Goal: Information Seeking & Learning: Learn about a topic

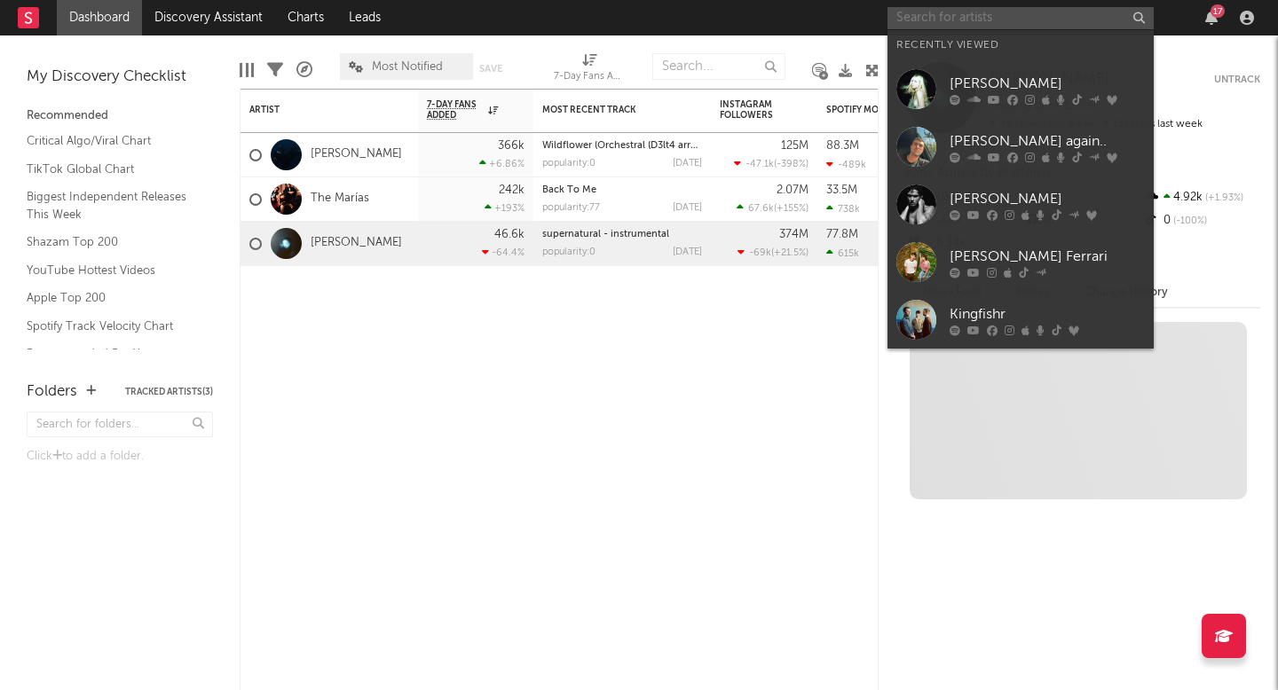
click at [1059, 24] on input "text" at bounding box center [1020, 18] width 266 height 22
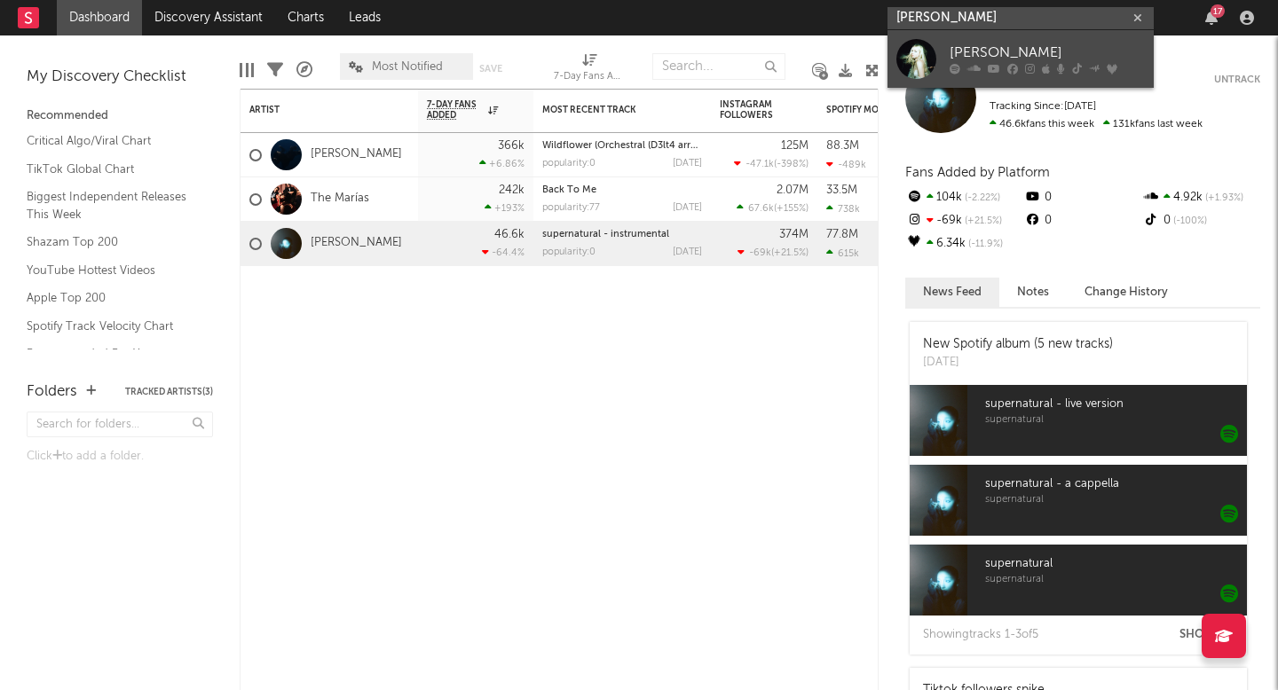
type input "[PERSON_NAME]"
click at [918, 59] on div at bounding box center [916, 59] width 40 height 40
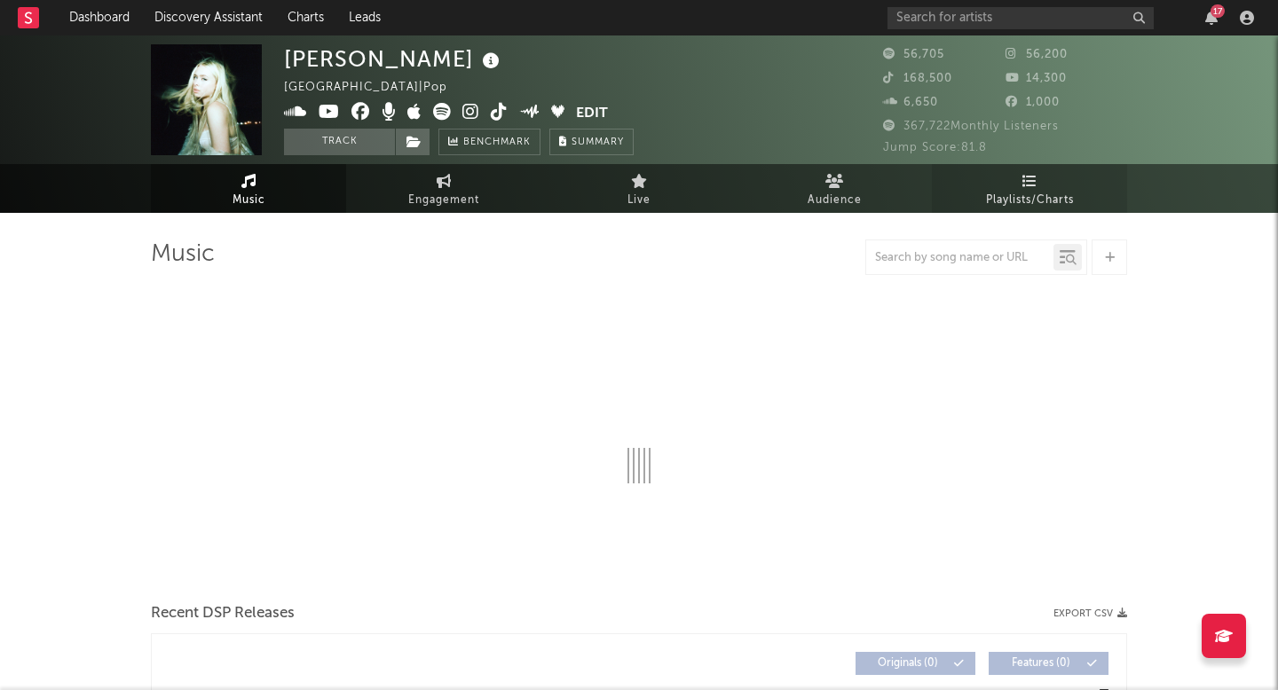
click at [1011, 186] on link "Playlists/Charts" at bounding box center [1029, 188] width 195 height 49
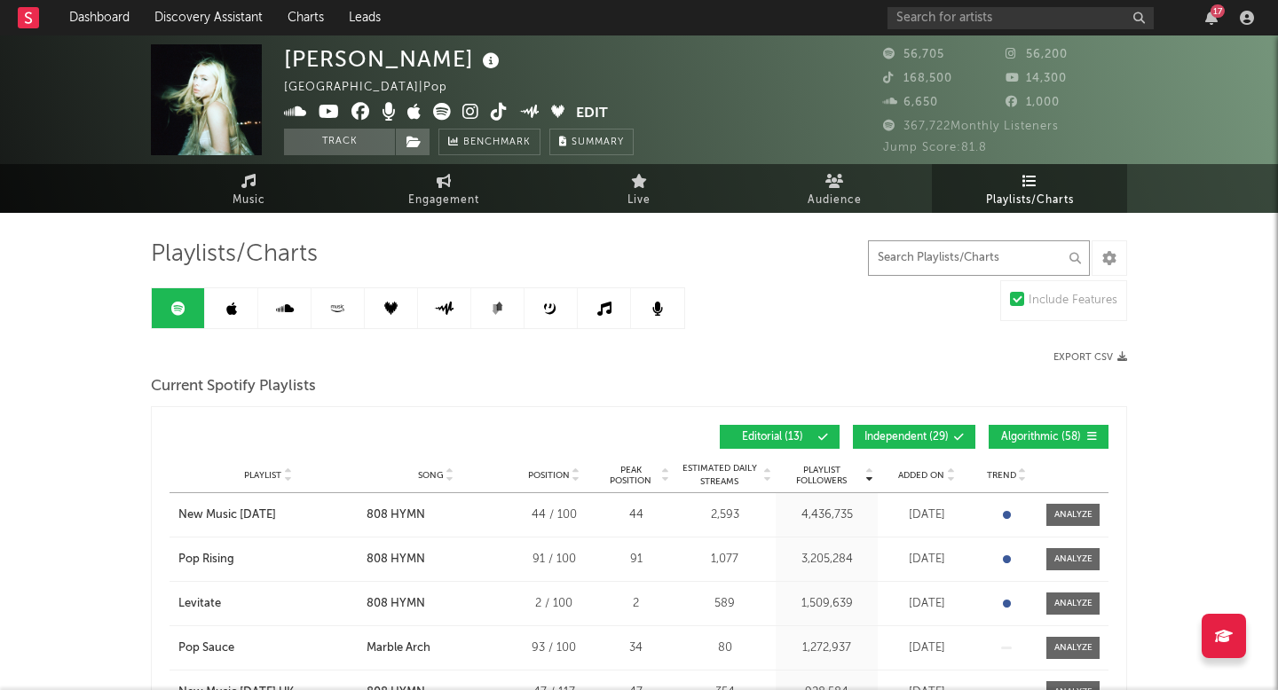
click at [992, 251] on input "text" at bounding box center [979, 257] width 222 height 35
type input "9"
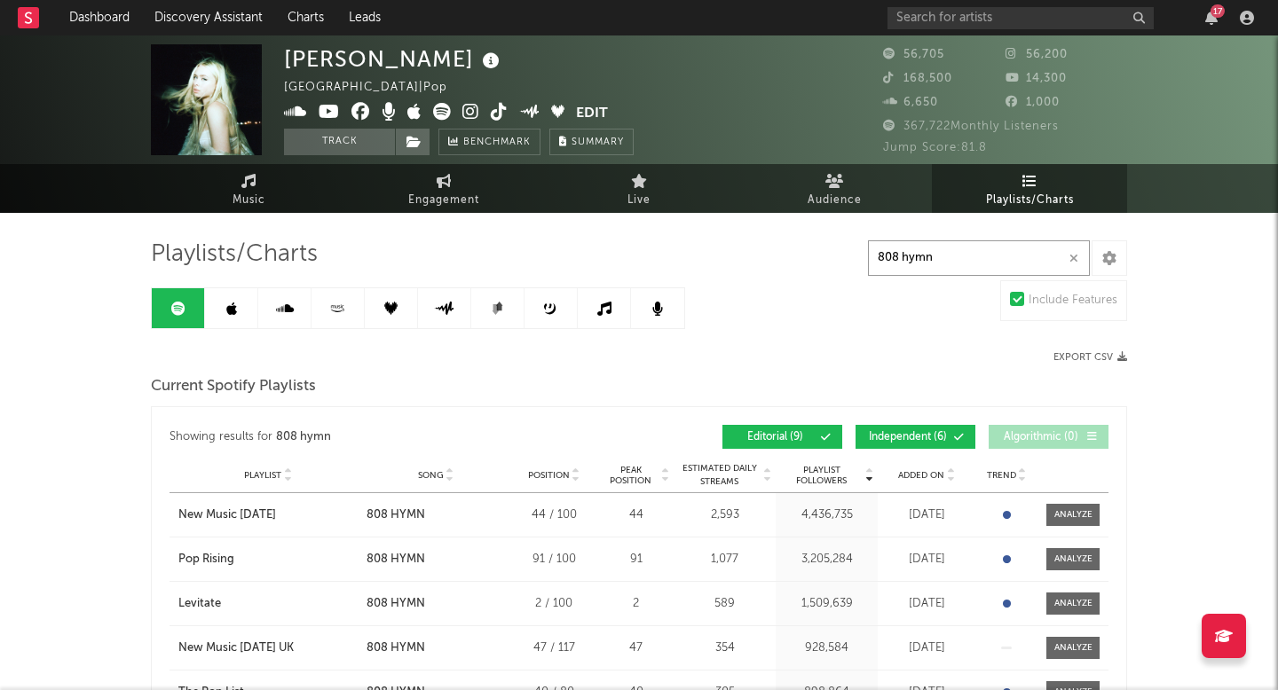
type input "808 hymn"
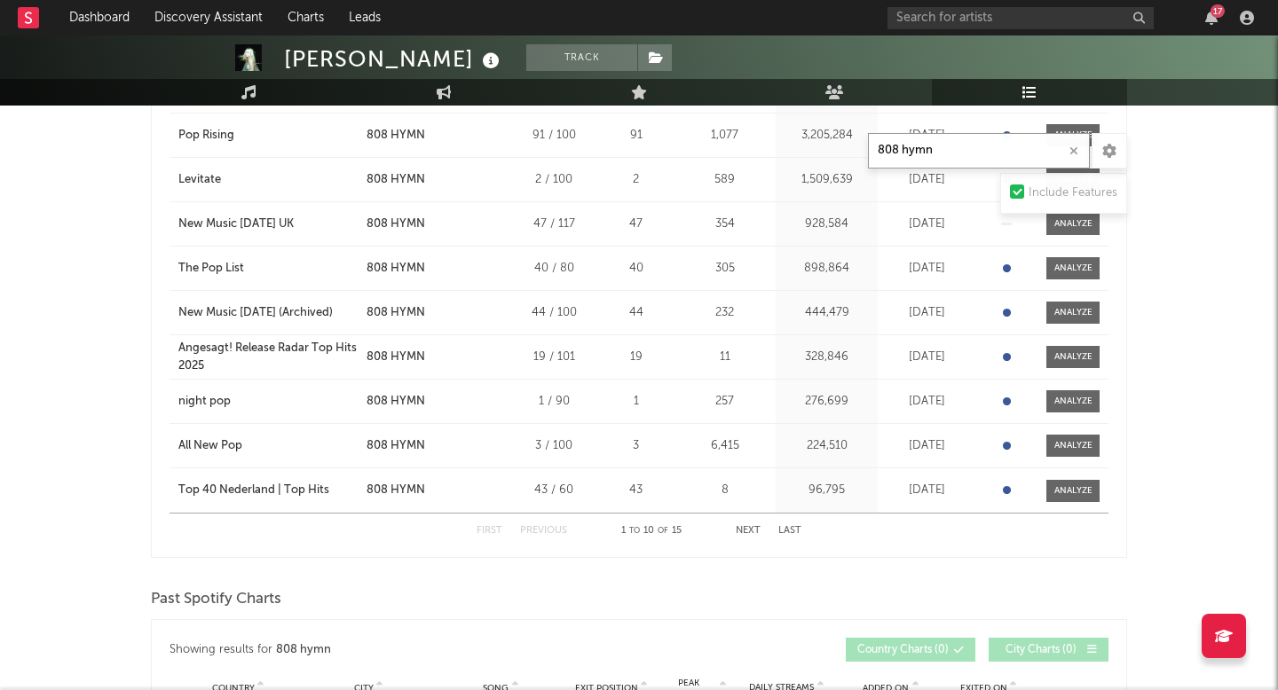
scroll to position [461, 0]
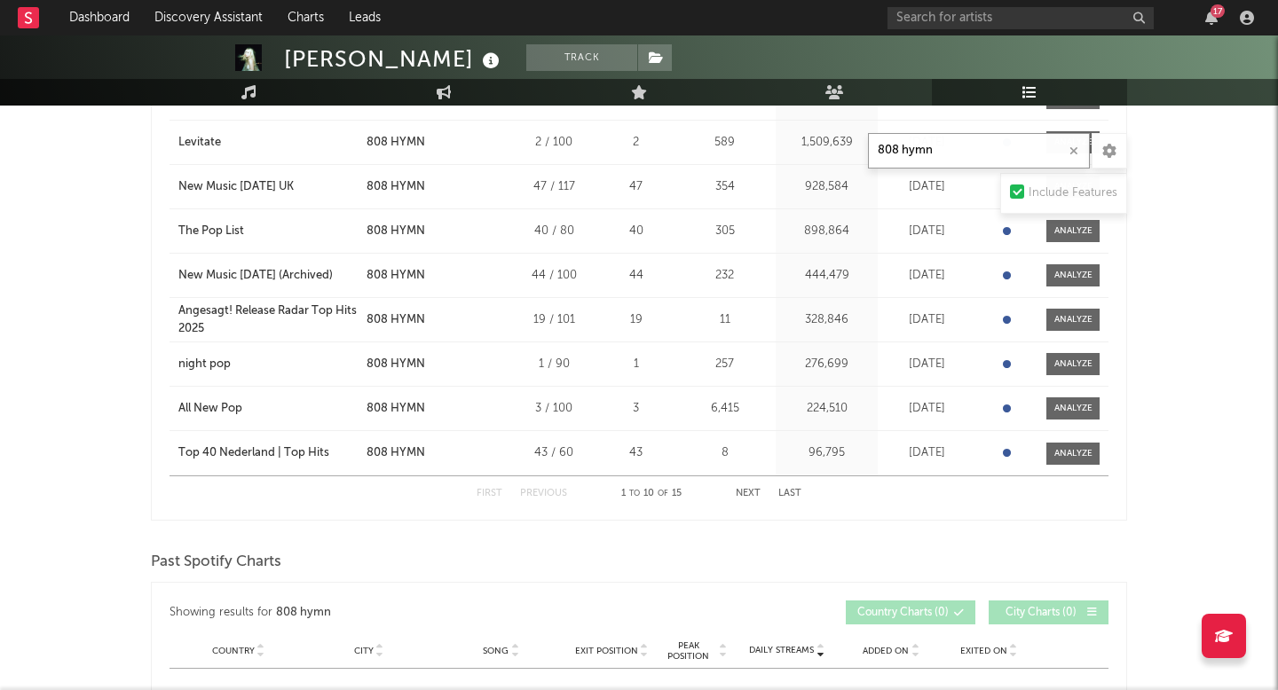
click at [752, 492] on button "Next" at bounding box center [748, 494] width 25 height 10
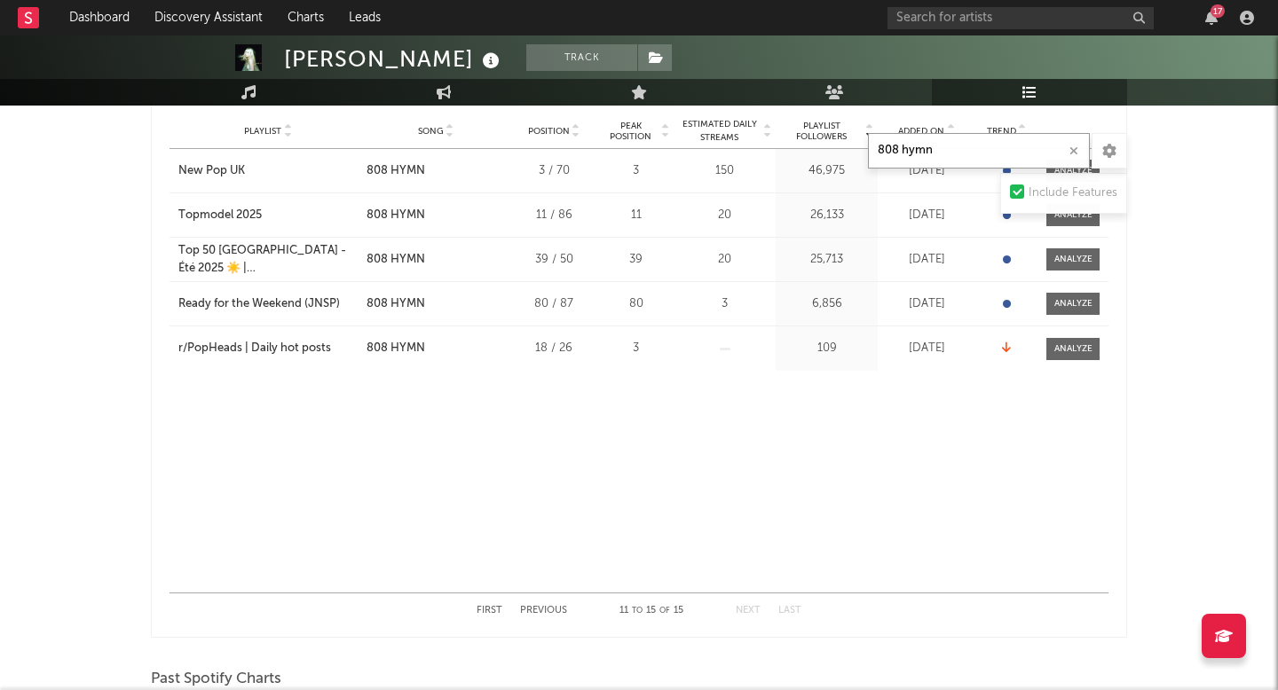
scroll to position [343, 0]
click at [535, 613] on button "Previous" at bounding box center [543, 613] width 47 height 10
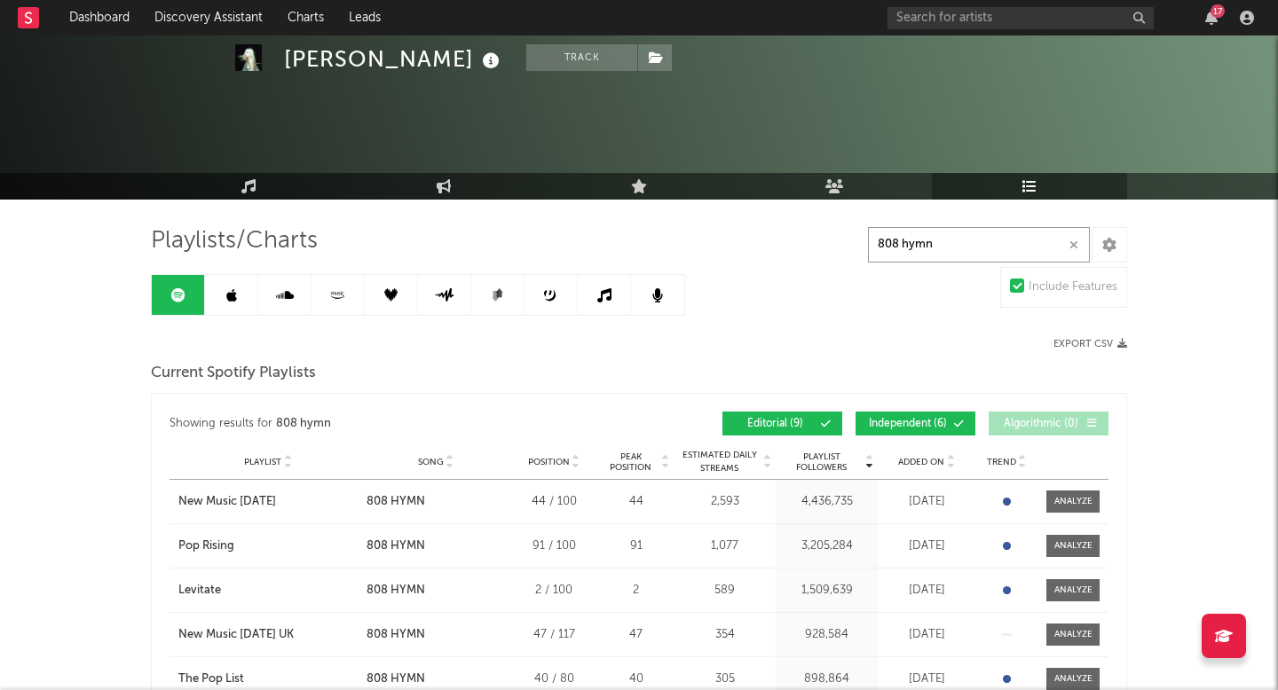
scroll to position [0, 0]
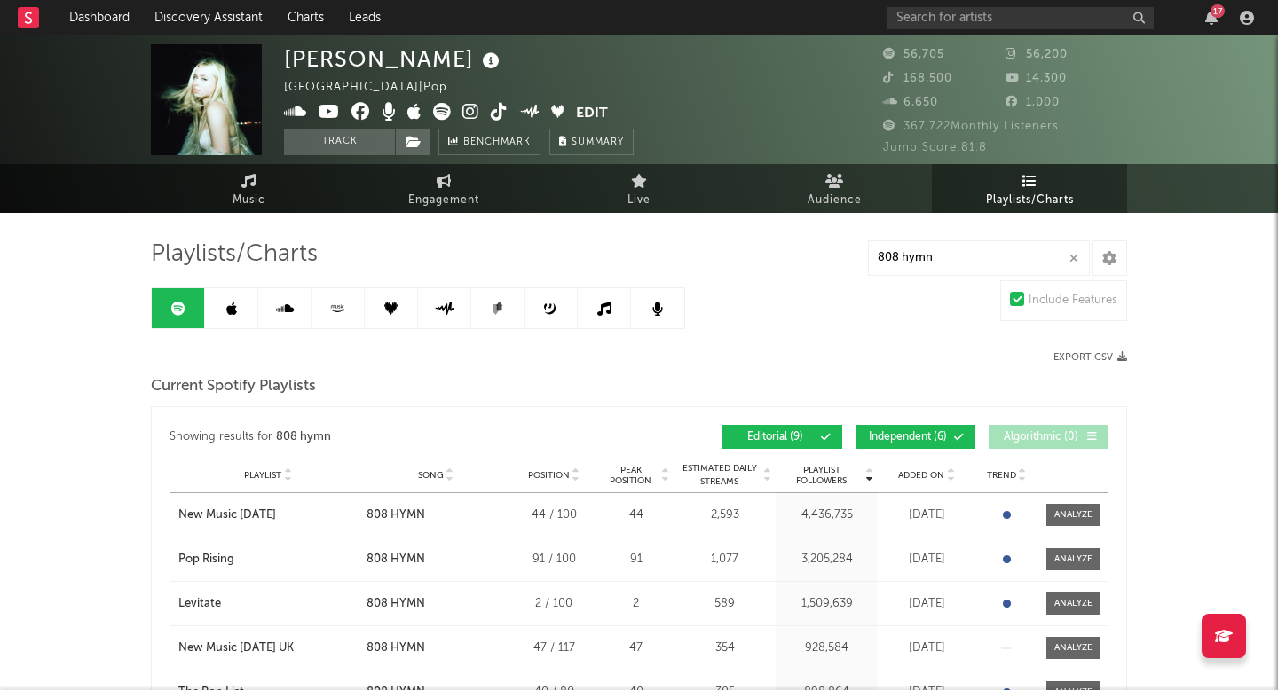
click at [228, 306] on icon at bounding box center [231, 309] width 11 height 14
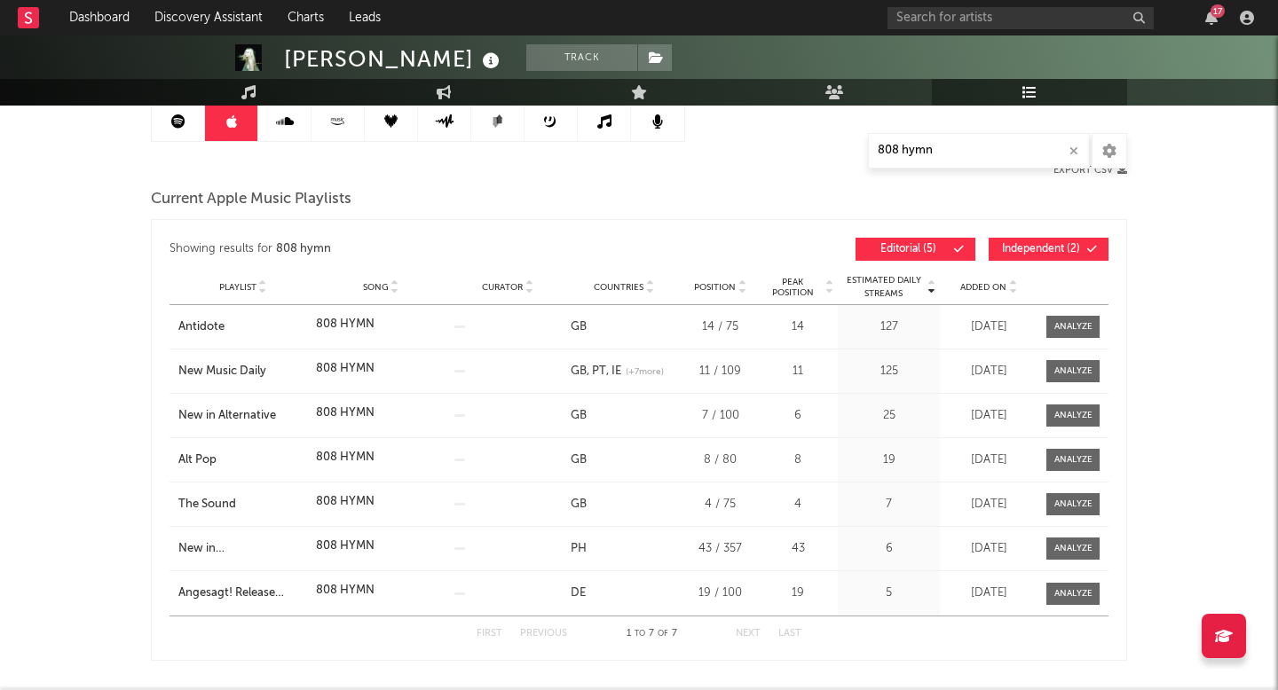
scroll to position [186, 0]
click at [293, 128] on icon at bounding box center [285, 122] width 18 height 14
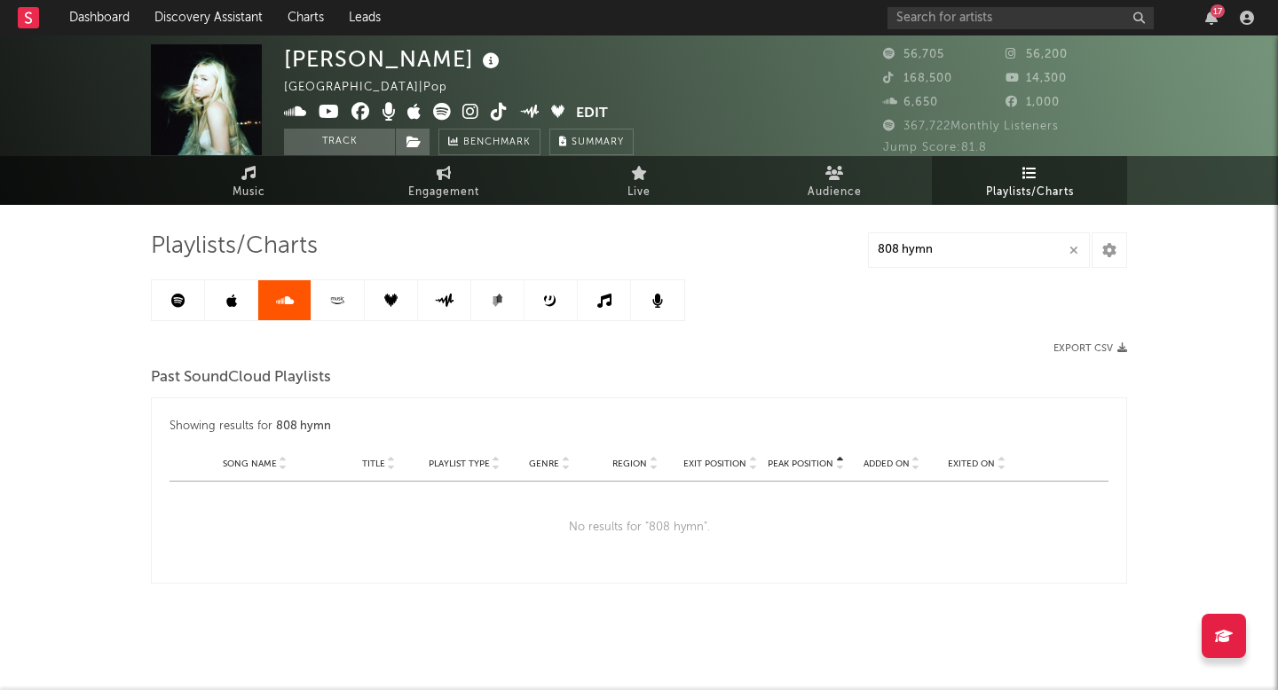
scroll to position [8, 0]
click at [336, 307] on link at bounding box center [337, 300] width 53 height 40
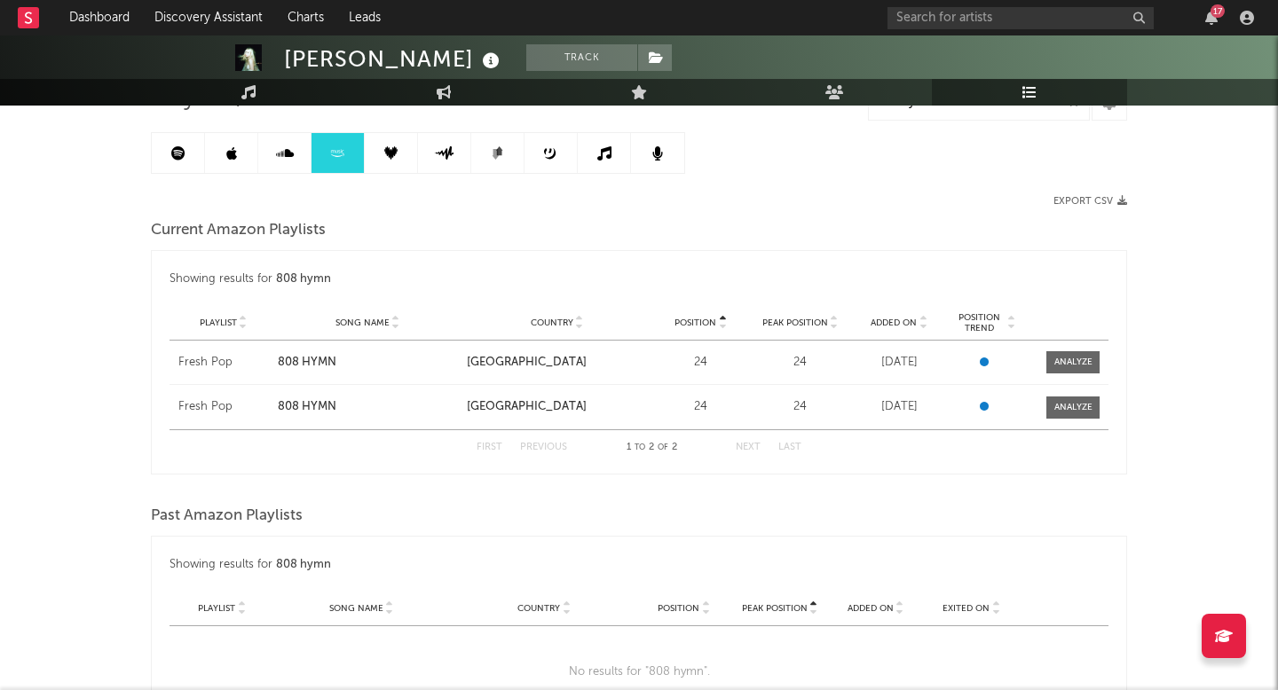
scroll to position [163, 0]
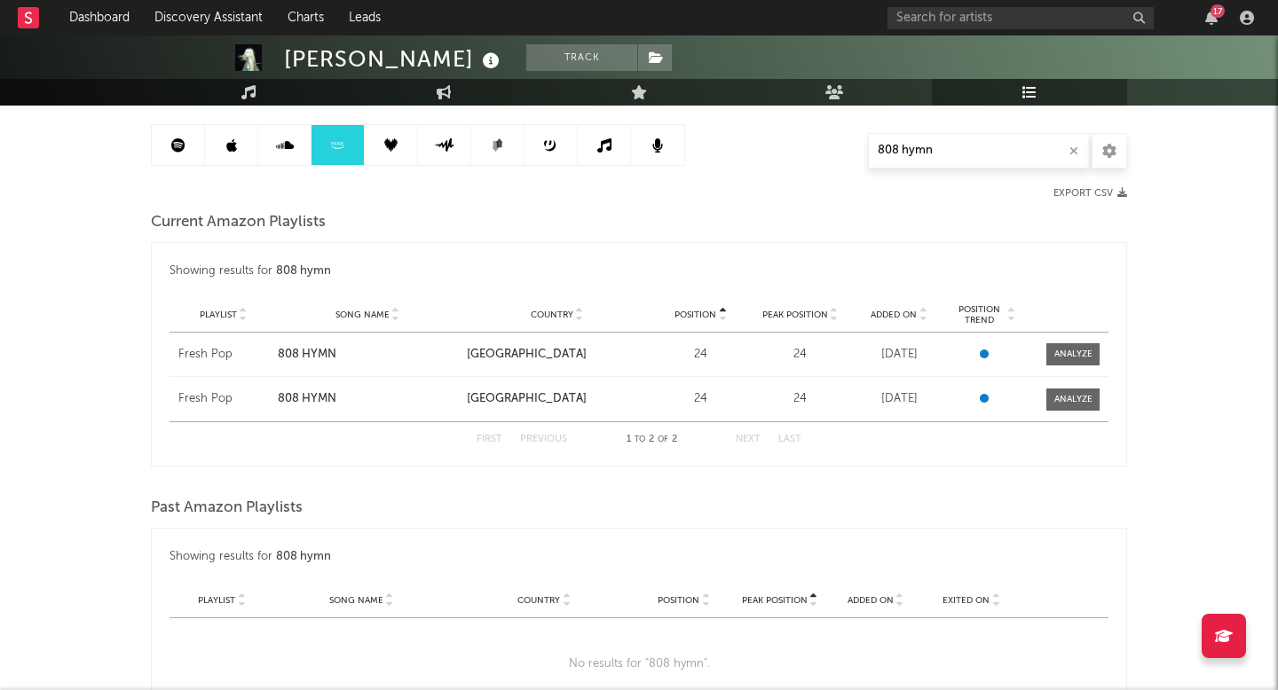
click at [390, 145] on icon at bounding box center [390, 144] width 13 height 13
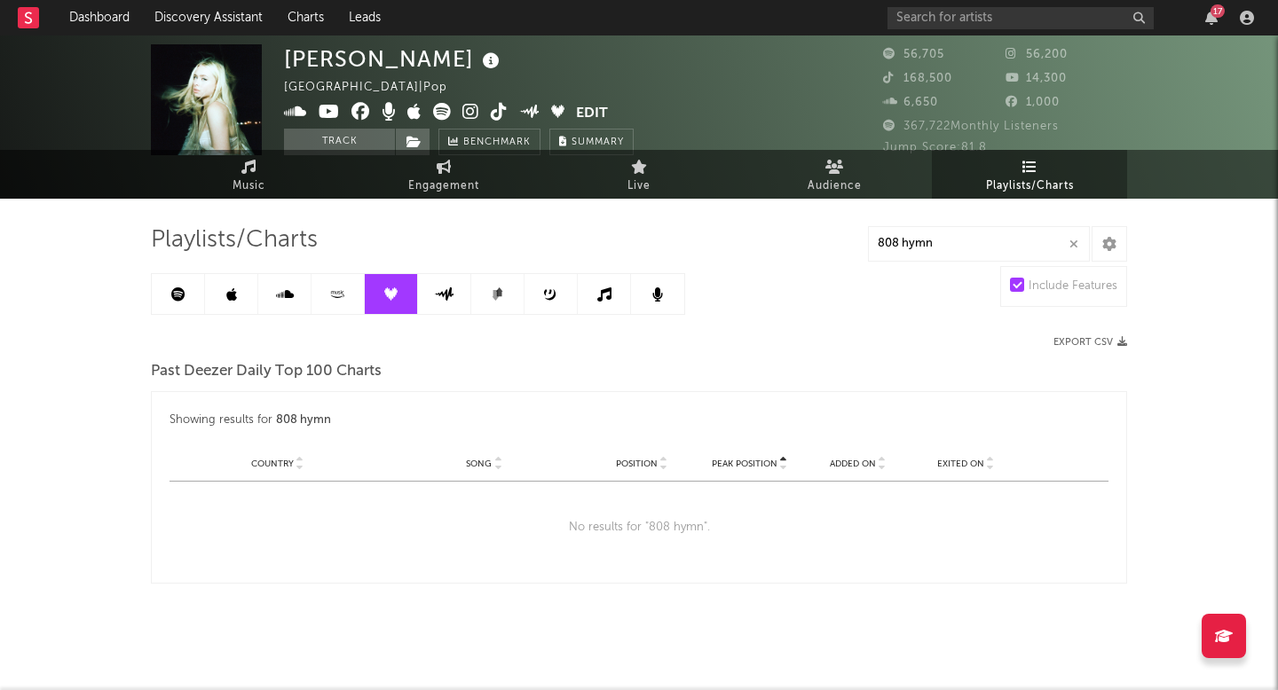
click at [457, 311] on link at bounding box center [444, 294] width 53 height 40
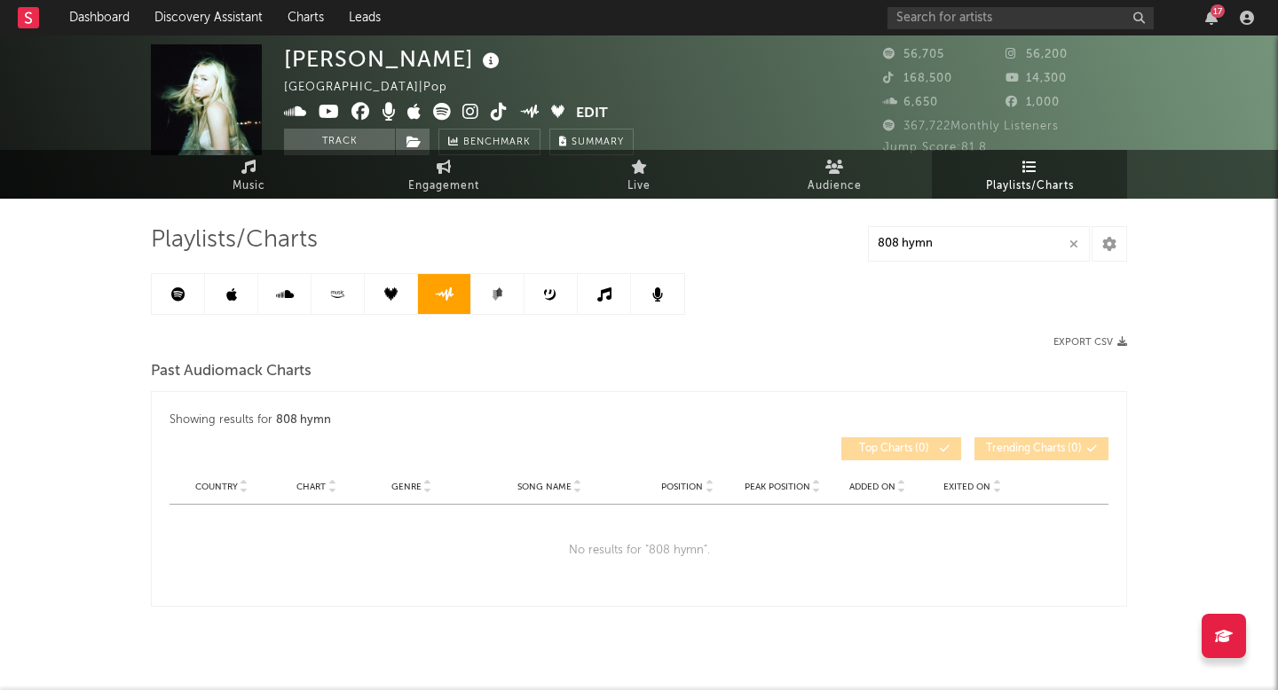
click at [498, 300] on icon at bounding box center [497, 294] width 13 height 13
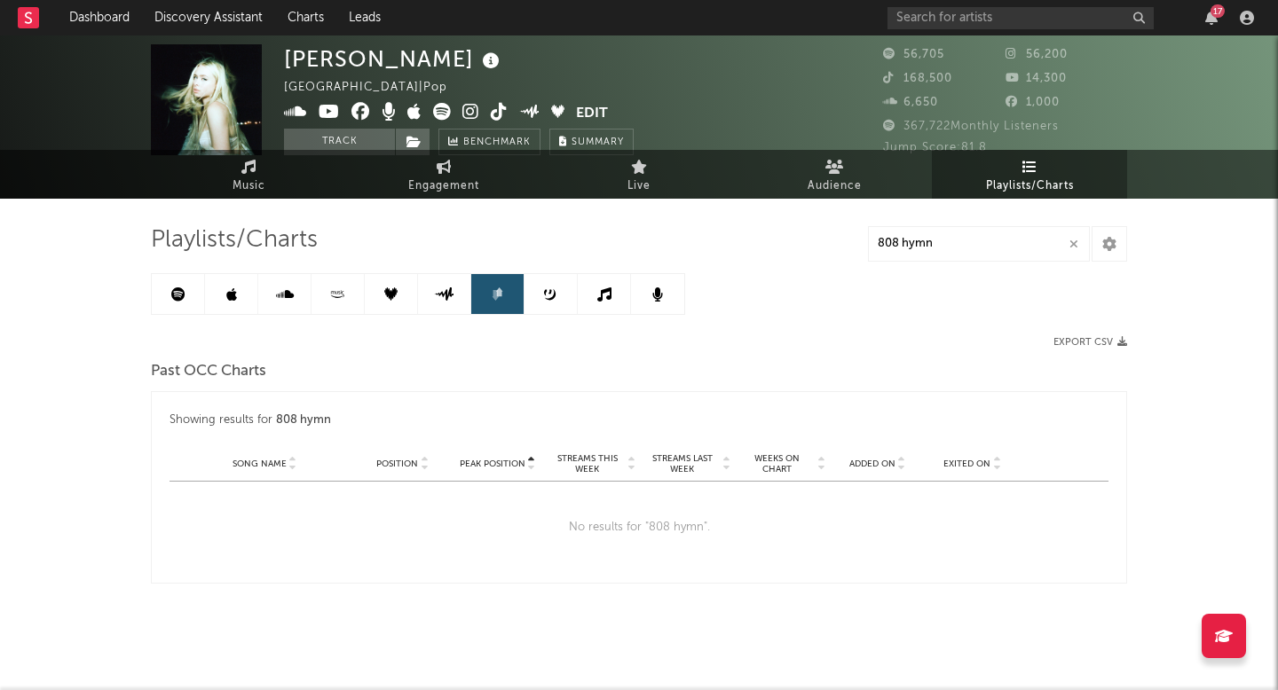
click at [556, 303] on link at bounding box center [550, 294] width 53 height 40
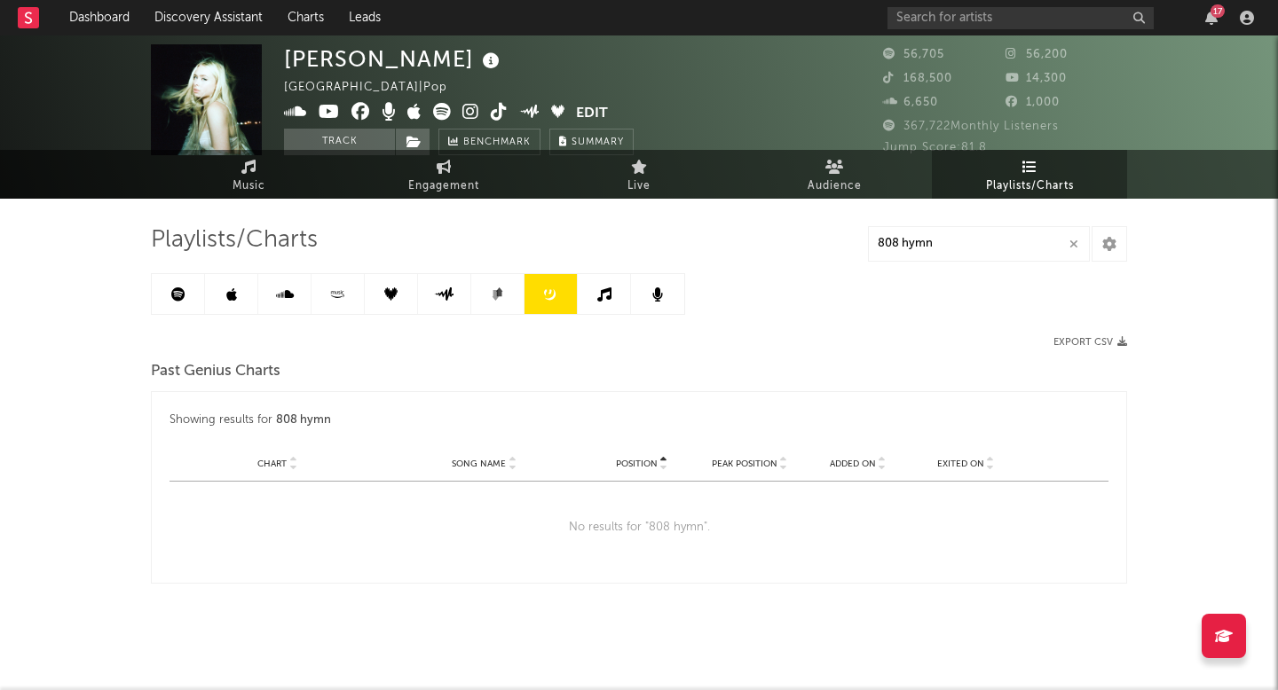
click at [603, 299] on icon at bounding box center [604, 295] width 14 height 14
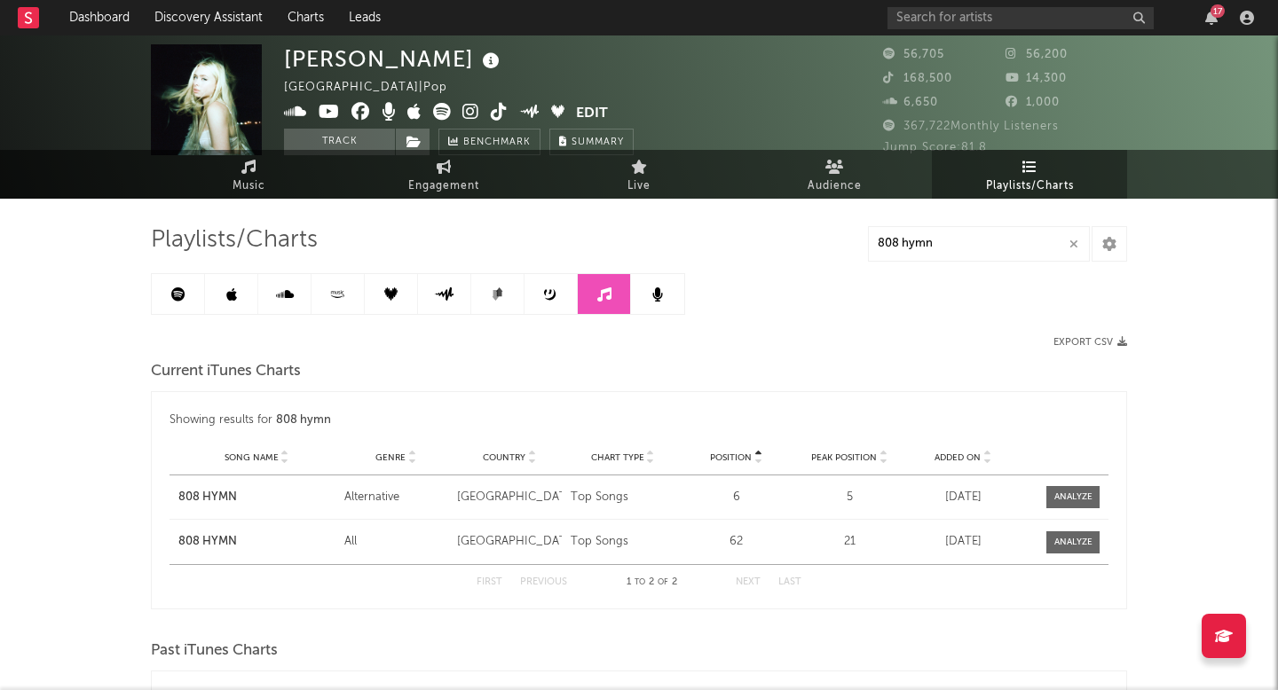
click at [635, 294] on link at bounding box center [657, 294] width 53 height 40
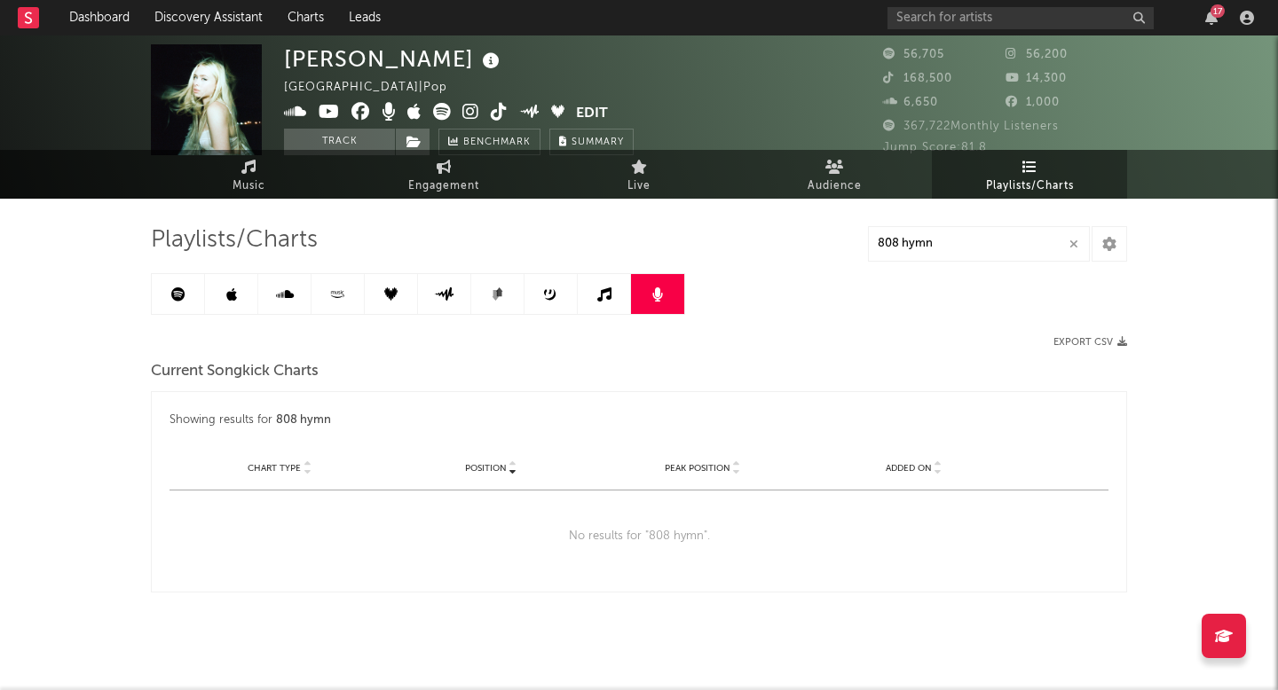
click at [179, 288] on icon at bounding box center [178, 295] width 14 height 14
